Goal: Navigation & Orientation: Find specific page/section

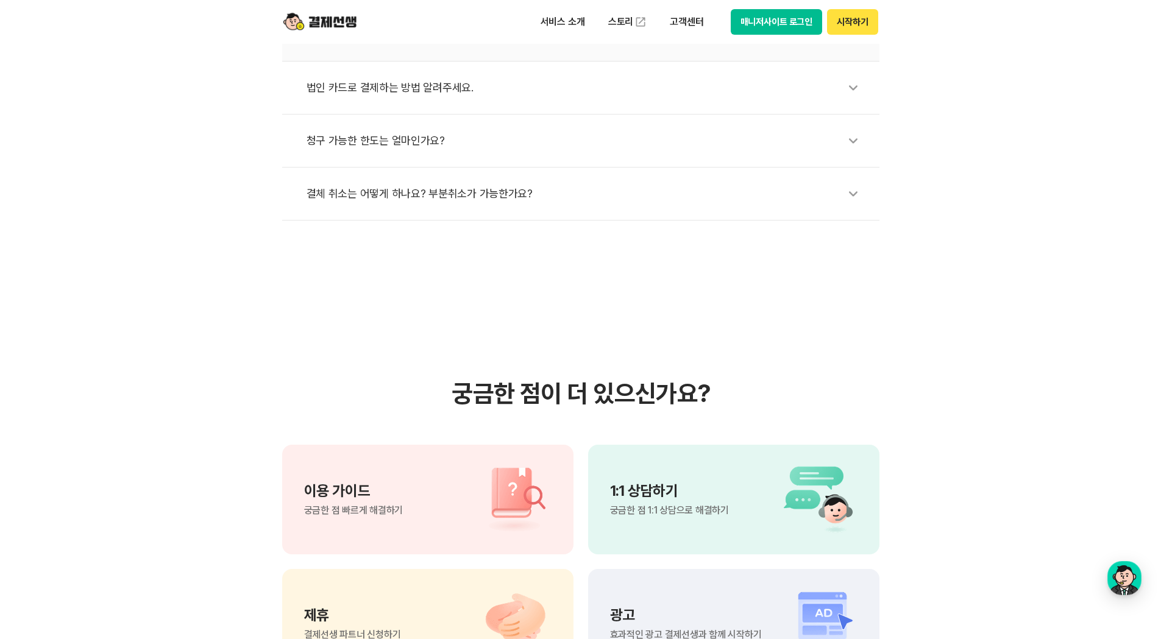
click at [345, 26] on img at bounding box center [319, 21] width 73 height 23
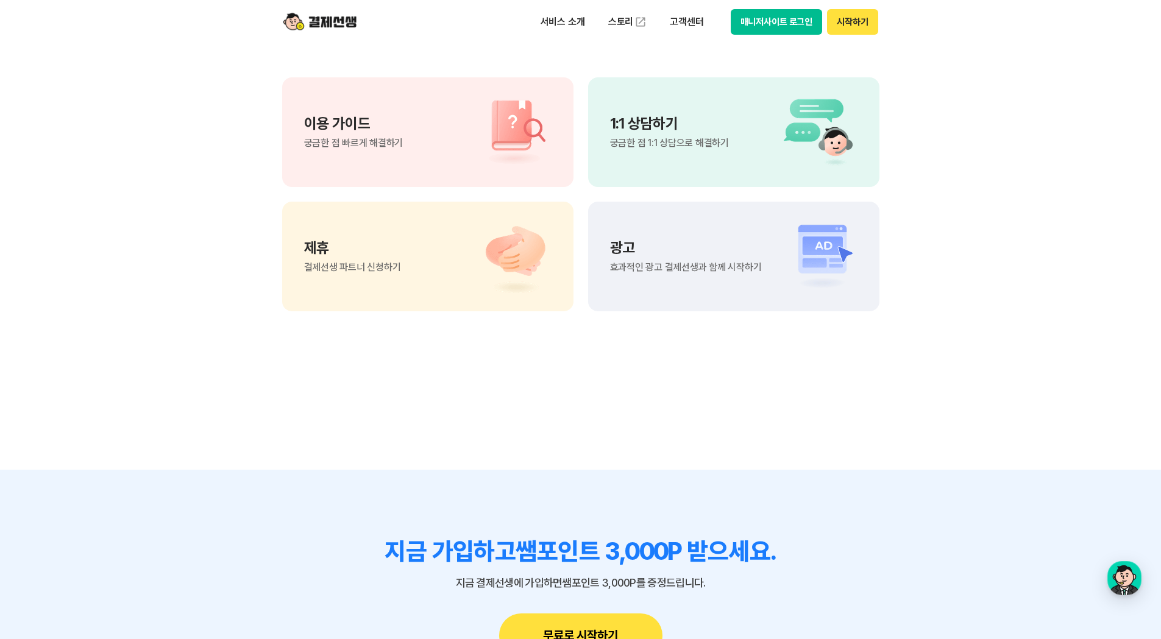
scroll to position [924, 0]
drag, startPoint x: 266, startPoint y: 99, endPoint x: 275, endPoint y: 112, distance: 16.2
click at [266, 99] on section "궁금한 점이 더 있으신가요? 이용 가이드 궁금한 점 빠르게 해결하기 1:1 상담하기 궁금한 점 1:1 상담으로 해결하기 제휴 결제선생 파트너 …" at bounding box center [580, 161] width 1161 height 617
click at [331, 28] on img at bounding box center [319, 21] width 73 height 23
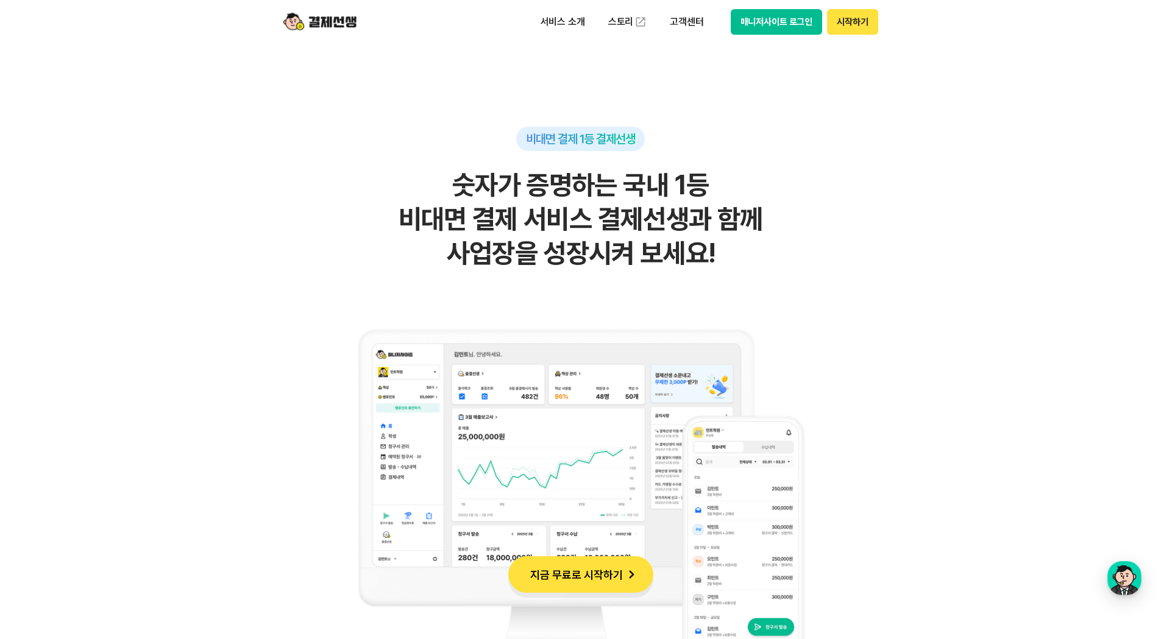
scroll to position [792, 0]
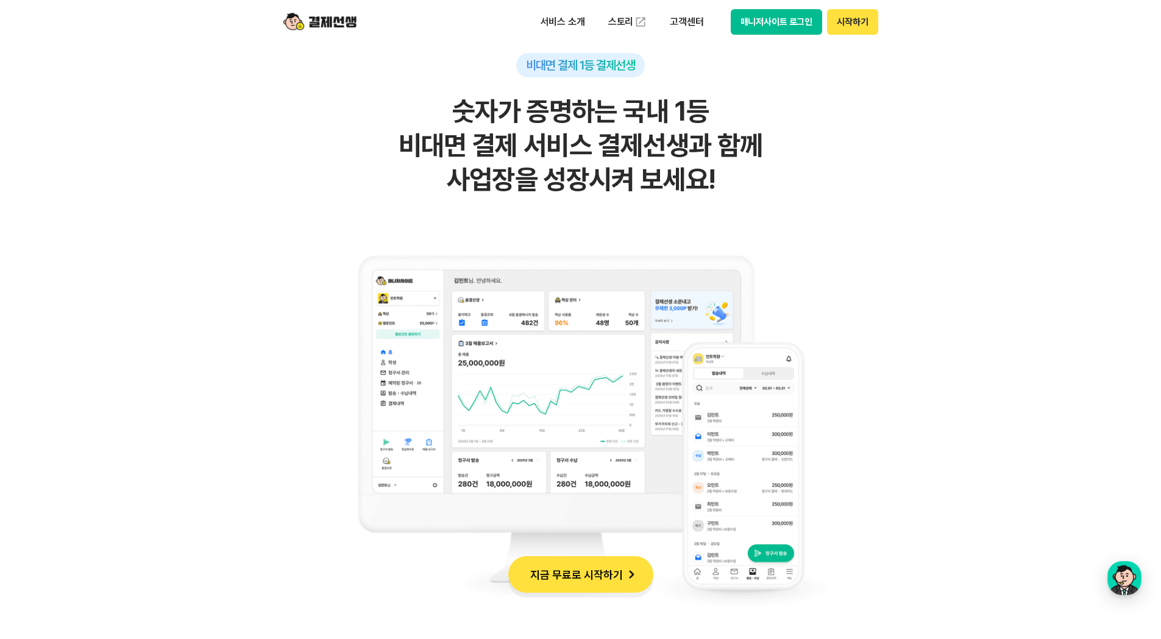
click at [336, 24] on img at bounding box center [319, 21] width 73 height 23
